Goal: Complete application form: Complete application form

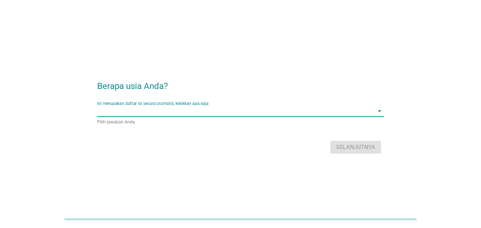
click at [265, 115] on input "Ini merupakan daftar isi secara otomatis, ketikkan apa saja" at bounding box center [235, 110] width 277 height 11
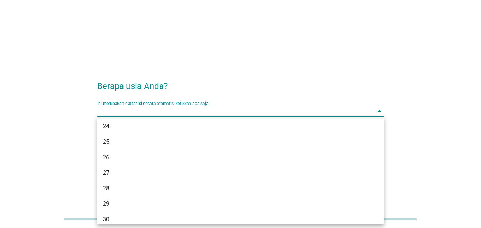
scroll to position [95, 0]
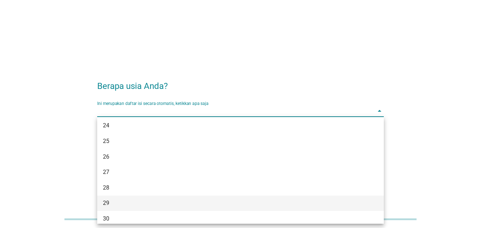
click at [111, 204] on div "29" at bounding box center [229, 203] width 252 height 9
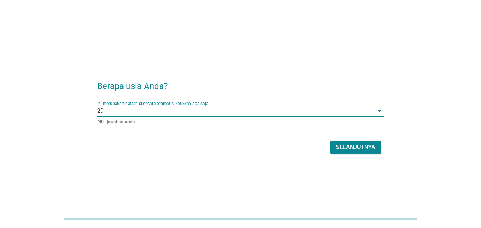
click at [347, 151] on div "Selanjutnya" at bounding box center [355, 147] width 39 height 9
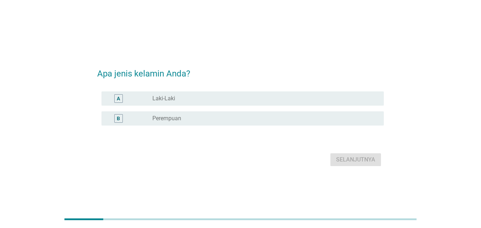
click at [234, 100] on div "radio_button_unchecked Laki-Laki" at bounding box center [262, 98] width 220 height 7
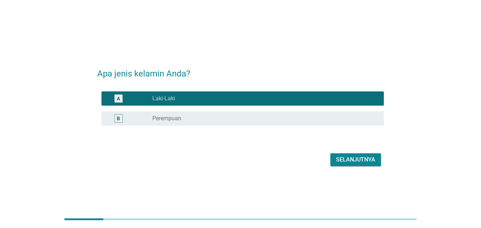
click at [349, 161] on div "Selanjutnya" at bounding box center [355, 160] width 39 height 9
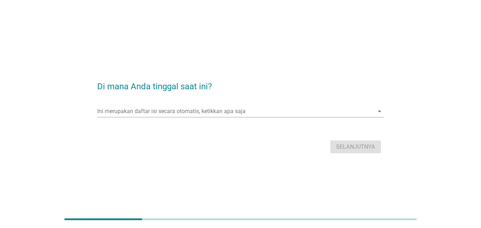
click at [283, 161] on div "Di mana Anda tinggal saat ini? Ini merupakan daftar isi secara otomatis, ketikk…" at bounding box center [241, 114] width 298 height 94
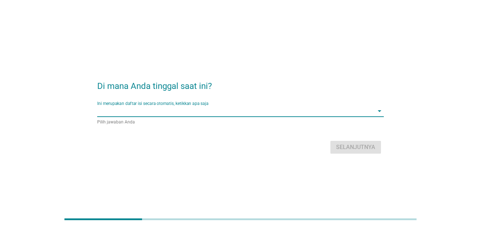
click at [267, 110] on input "Ini merupakan daftar isi secara otomatis, ketikkan apa saja" at bounding box center [235, 110] width 277 height 11
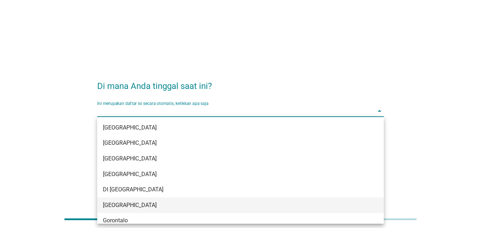
click at [131, 201] on div "[GEOGRAPHIC_DATA]" at bounding box center [229, 205] width 252 height 9
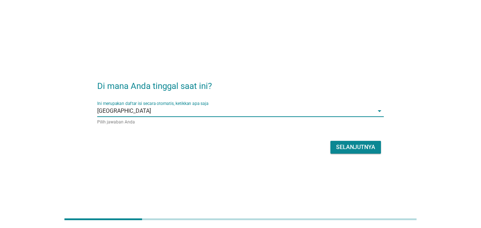
click at [340, 152] on button "Selanjutnya" at bounding box center [355, 147] width 51 height 13
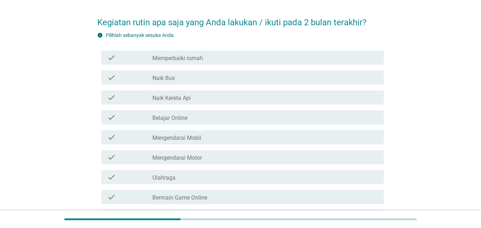
scroll to position [33, 0]
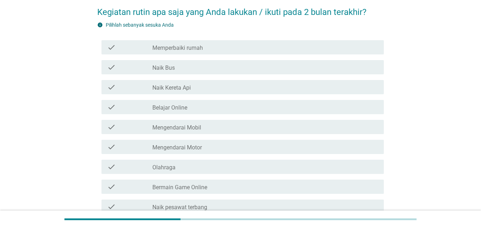
click at [193, 132] on div "check check_box_outline_blank Mengendarai Mobil" at bounding box center [242, 127] width 282 height 14
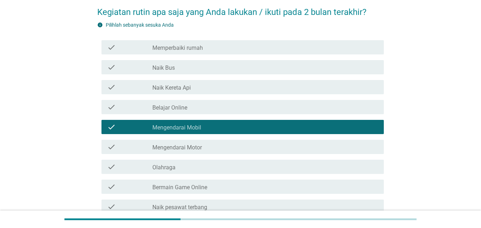
click at [193, 148] on label "Mengendarai Motor" at bounding box center [176, 147] width 49 height 7
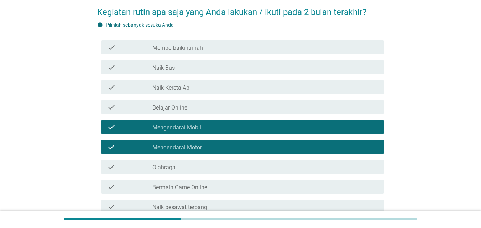
click at [193, 173] on div "check check_box_outline_blank Olahraga" at bounding box center [242, 167] width 282 height 14
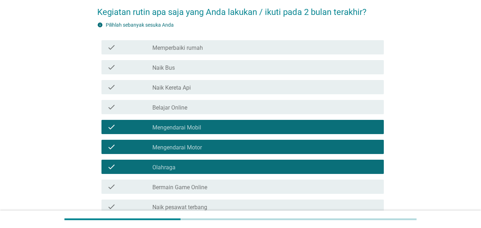
click at [197, 191] on div "check check_box_outline_blank Bermain Game Online" at bounding box center [242, 187] width 282 height 14
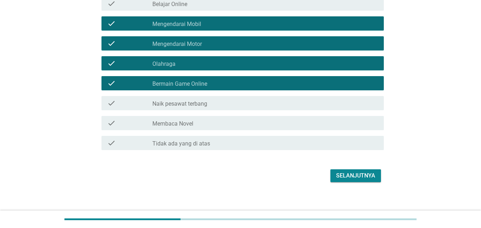
scroll to position [142, 0]
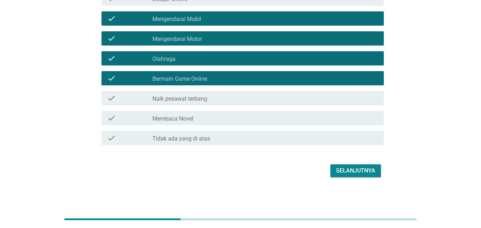
click at [346, 171] on div "Selanjutnya" at bounding box center [355, 171] width 39 height 9
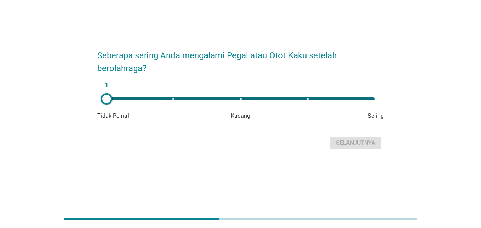
scroll to position [0, 0]
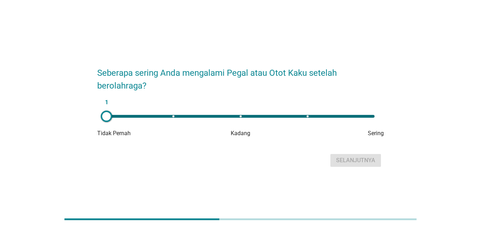
click at [239, 116] on div "1" at bounding box center [240, 116] width 268 height 3
type input "3"
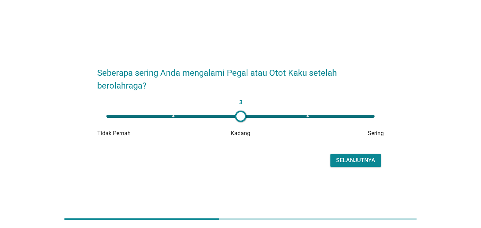
click at [347, 163] on div "Selanjutnya" at bounding box center [355, 160] width 39 height 9
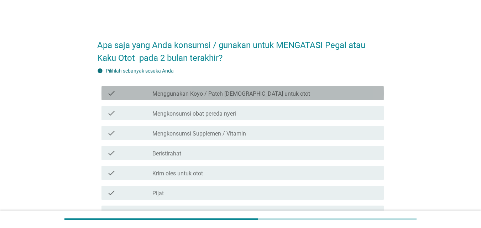
click at [239, 96] on label "Menggunakan Koyo / Patch [DEMOGRAPHIC_DATA] untuk otot" at bounding box center [231, 93] width 158 height 7
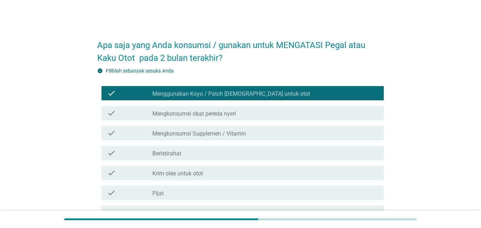
click at [210, 132] on label "Mengkonsumsi Supplemen / Vitamin" at bounding box center [199, 133] width 94 height 7
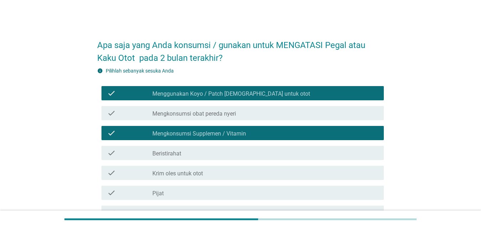
click at [202, 170] on label "Krim oles untuk otot" at bounding box center [177, 173] width 51 height 7
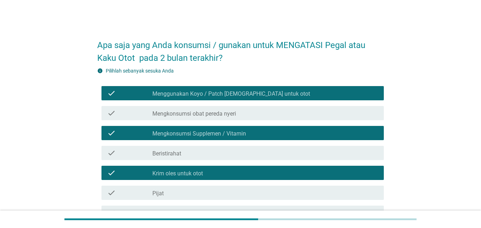
click at [201, 190] on div "check_box_outline_blank Pijat" at bounding box center [265, 193] width 226 height 9
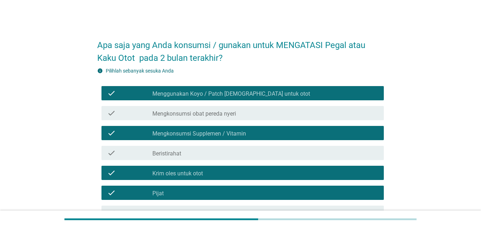
click at [199, 150] on div "check_box_outline_blank Beristirahat" at bounding box center [265, 153] width 226 height 9
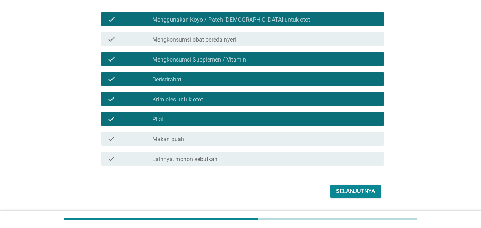
scroll to position [76, 0]
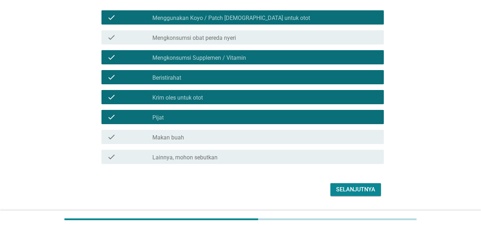
click at [261, 142] on div "check check_box_outline_blank Makan buah" at bounding box center [242, 137] width 282 height 14
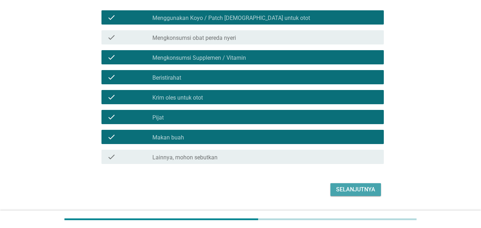
click at [354, 189] on div "Selanjutnya" at bounding box center [355, 190] width 39 height 9
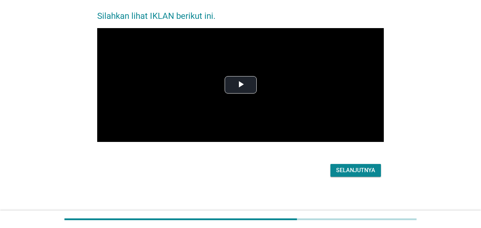
scroll to position [0, 0]
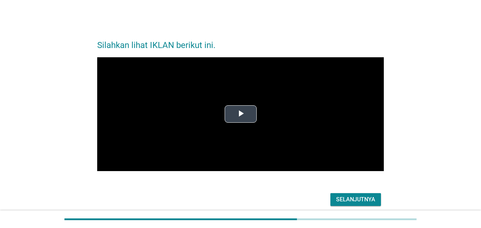
click at [241, 114] on span "Video Player" at bounding box center [241, 114] width 0 height 0
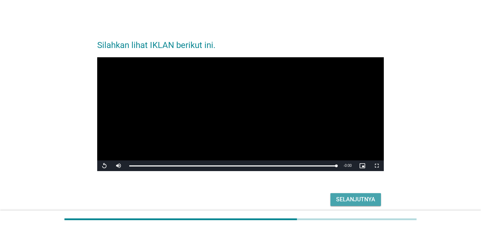
click at [343, 198] on div "Selanjutnya" at bounding box center [355, 199] width 39 height 9
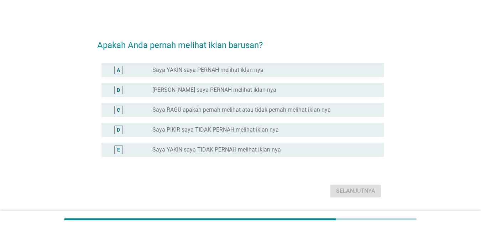
click at [188, 110] on label "Saya RAGU apakah pernah melihat atau tidak pernah melihat iklan nya" at bounding box center [241, 109] width 178 height 7
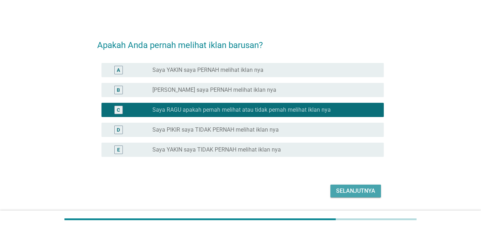
click at [343, 189] on div "Selanjutnya" at bounding box center [355, 191] width 39 height 9
